Goal: Task Accomplishment & Management: Use online tool/utility

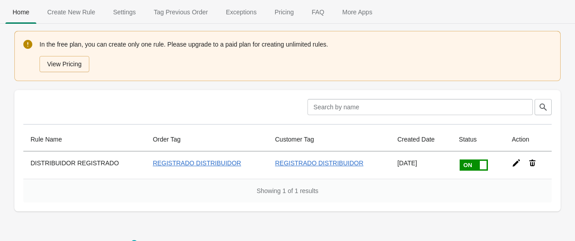
click at [179, 45] on div "In the free plan, you can create only one rule. Please upgrade to a paid plan f…" at bounding box center [295, 56] width 512 height 34
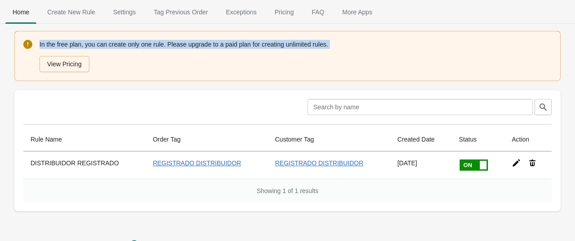
click at [179, 45] on div "In the free plan, you can create only one rule. Please upgrade to a paid plan f…" at bounding box center [295, 56] width 512 height 34
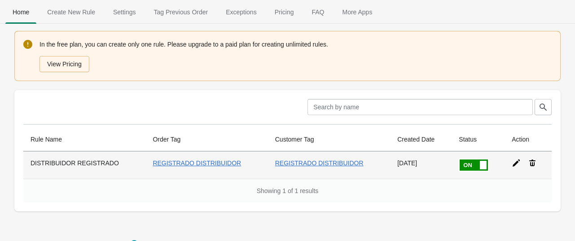
click at [512, 162] on icon at bounding box center [516, 163] width 9 height 9
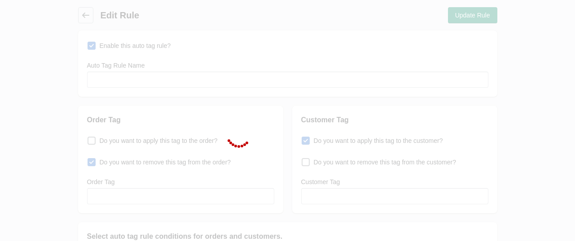
type input "DISTRIBUIDOR REGISTRADO"
checkbox input "true"
type input "REGISTRADO DISTRIBUIDOR"
checkbox input "true"
type input "REGISTRADO DISTRIBUIDOR"
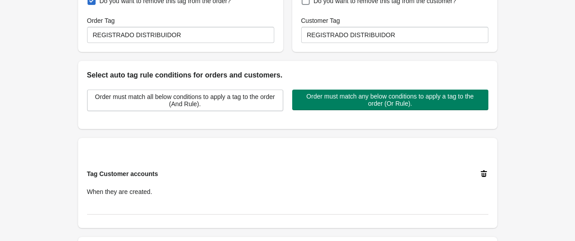
scroll to position [162, 0]
